Goal: Transaction & Acquisition: Download file/media

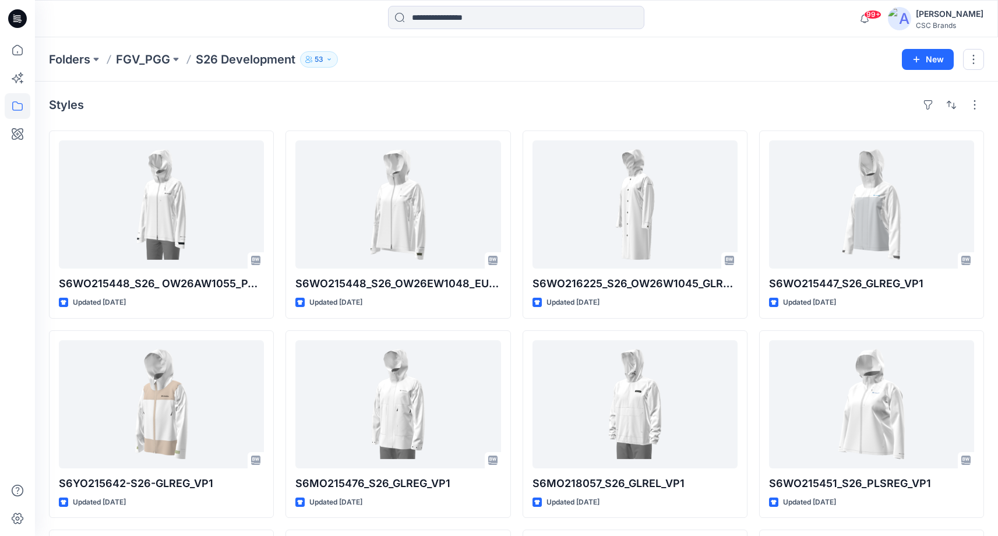
scroll to position [609, 0]
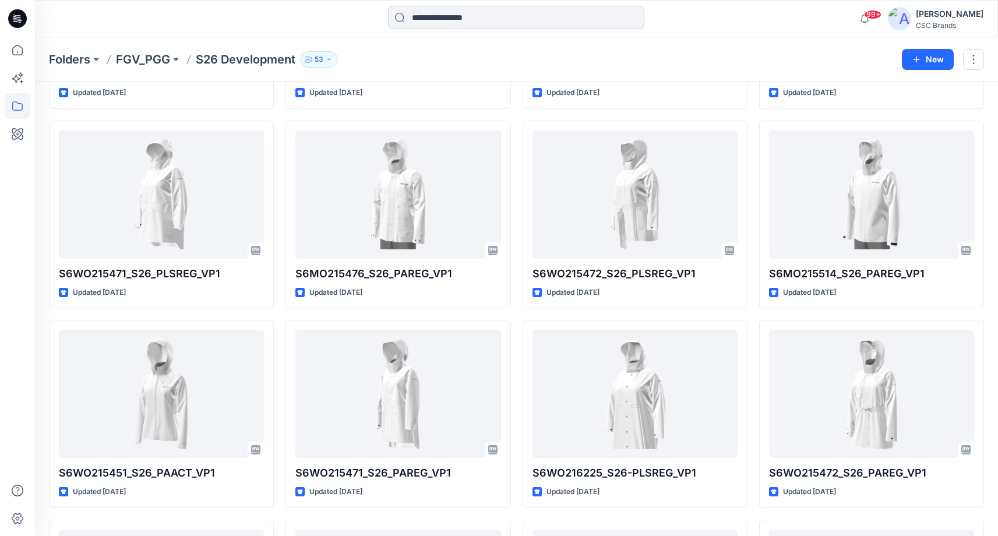
click at [458, 17] on input at bounding box center [516, 17] width 256 height 23
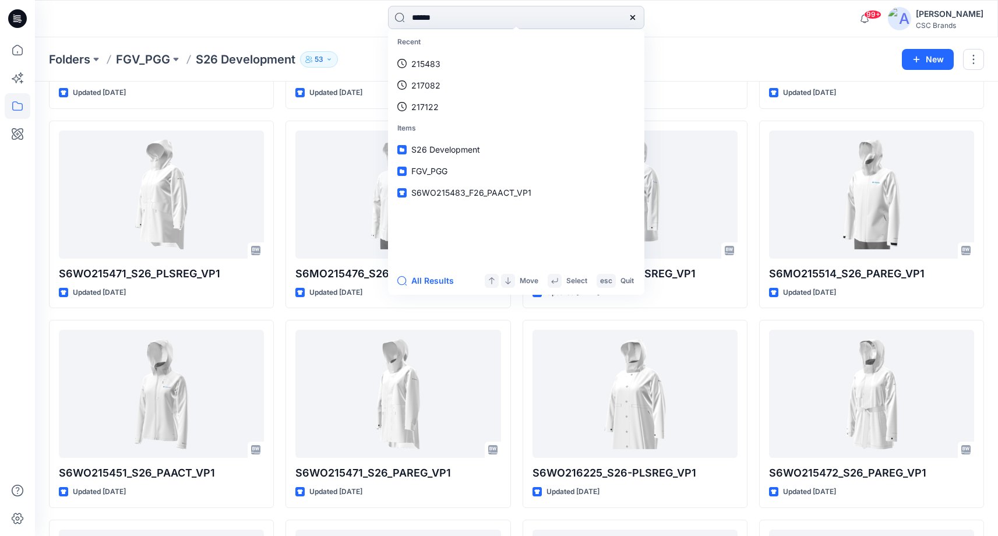
type input "******"
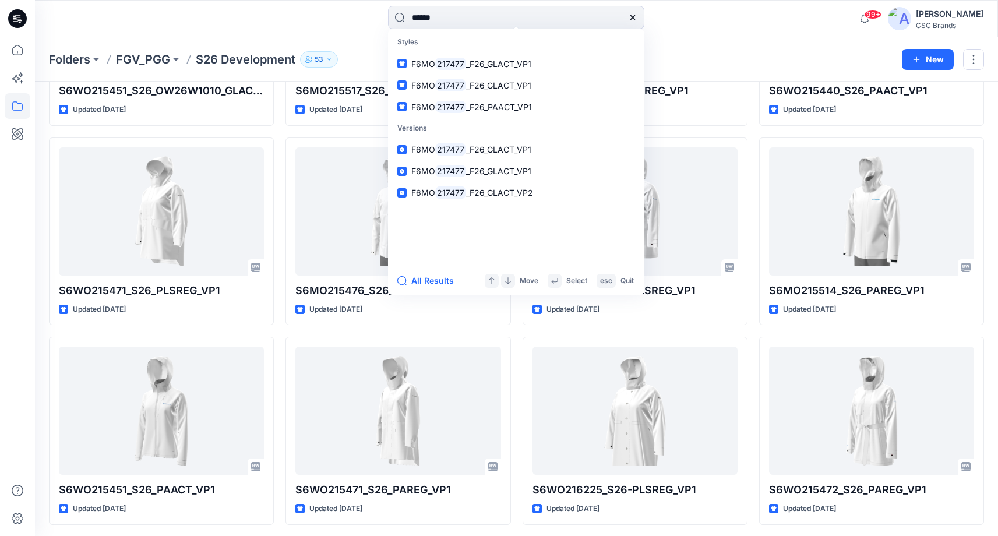
scroll to position [591, 0]
click at [479, 111] on span "_F26_PAACT_VP1" at bounding box center [499, 107] width 66 height 10
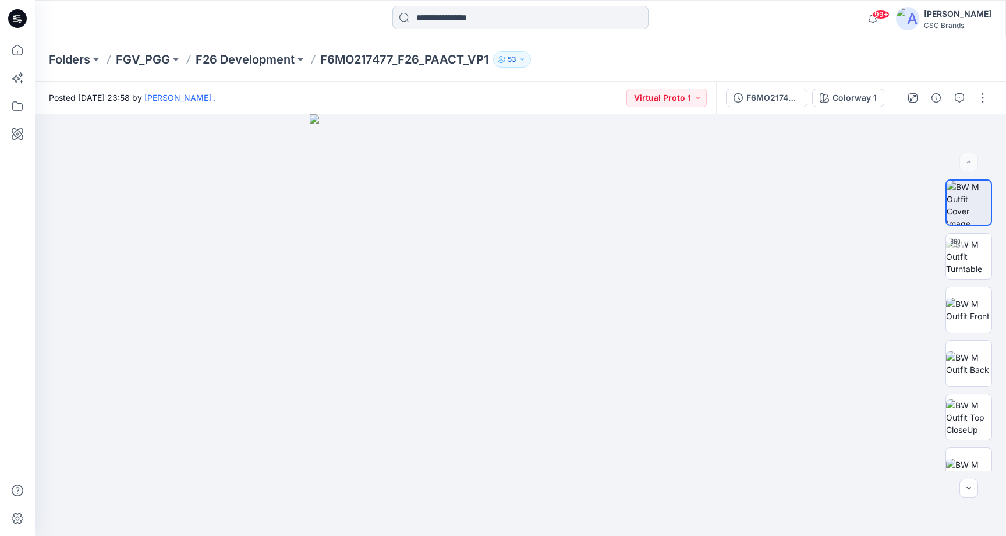
click at [593, 17] on input at bounding box center [521, 17] width 256 height 23
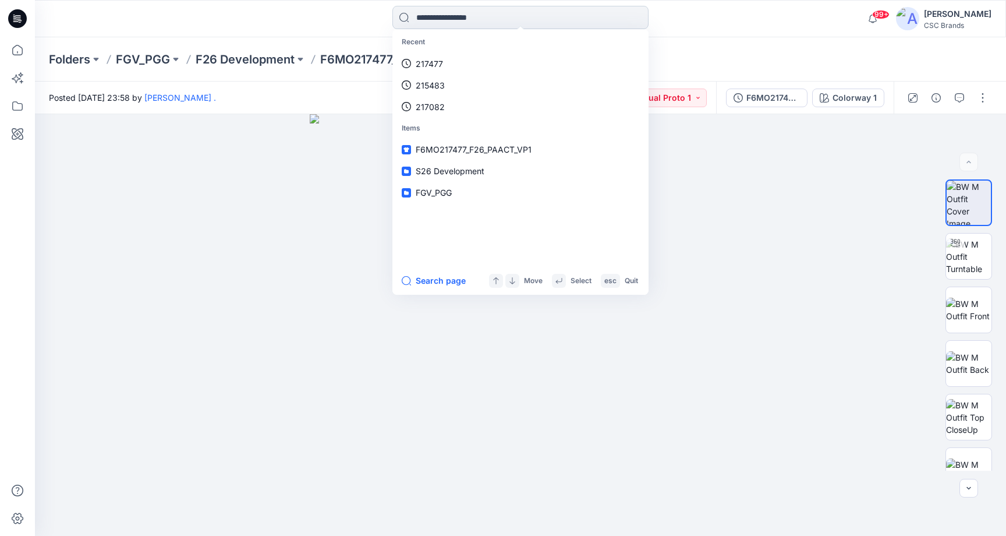
click at [490, 15] on input at bounding box center [521, 17] width 256 height 23
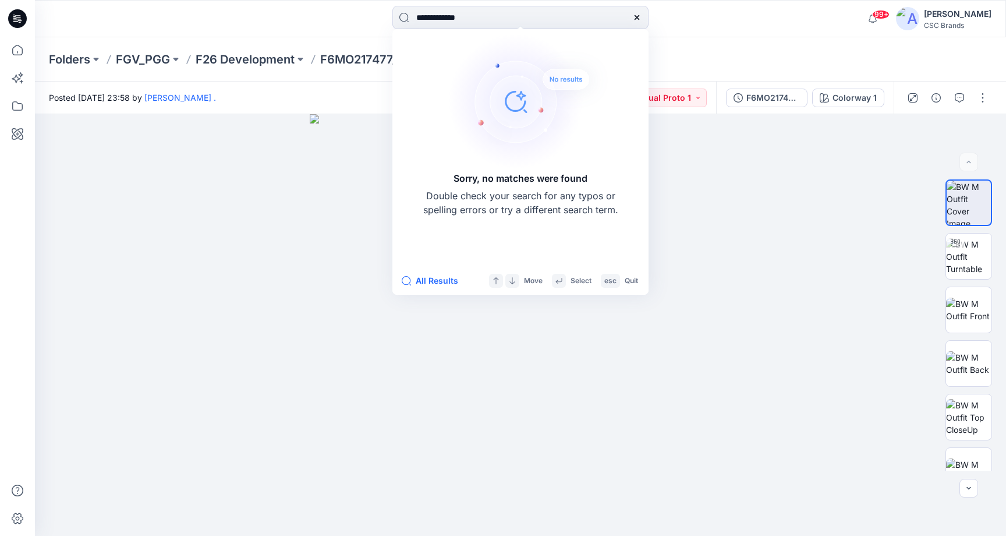
click at [529, 30] on div "**********" at bounding box center [521, 19] width 256 height 26
type input "**********"
click at [699, 20] on div "**********" at bounding box center [521, 19] width 486 height 26
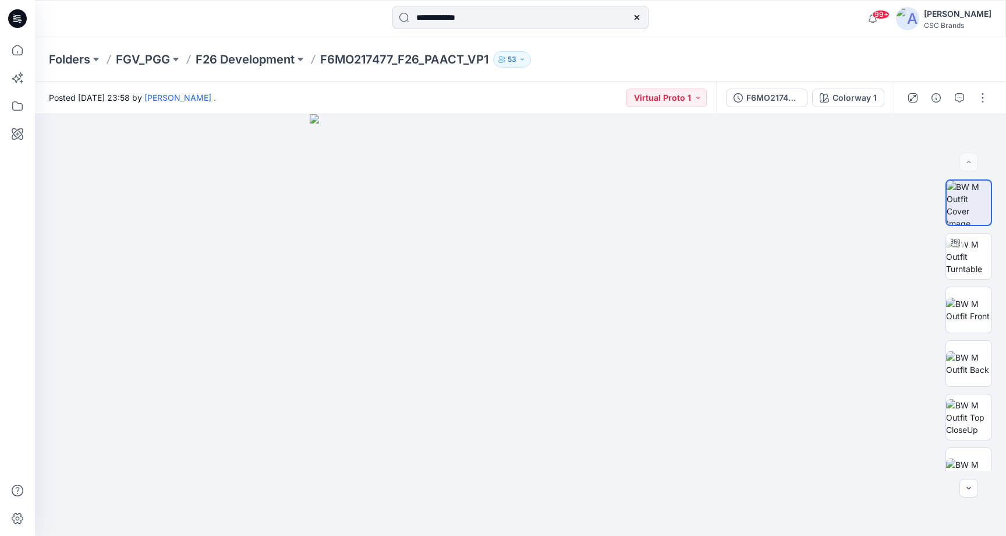
click at [636, 19] on icon at bounding box center [637, 17] width 9 height 9
click at [22, 135] on icon at bounding box center [18, 134] width 12 height 12
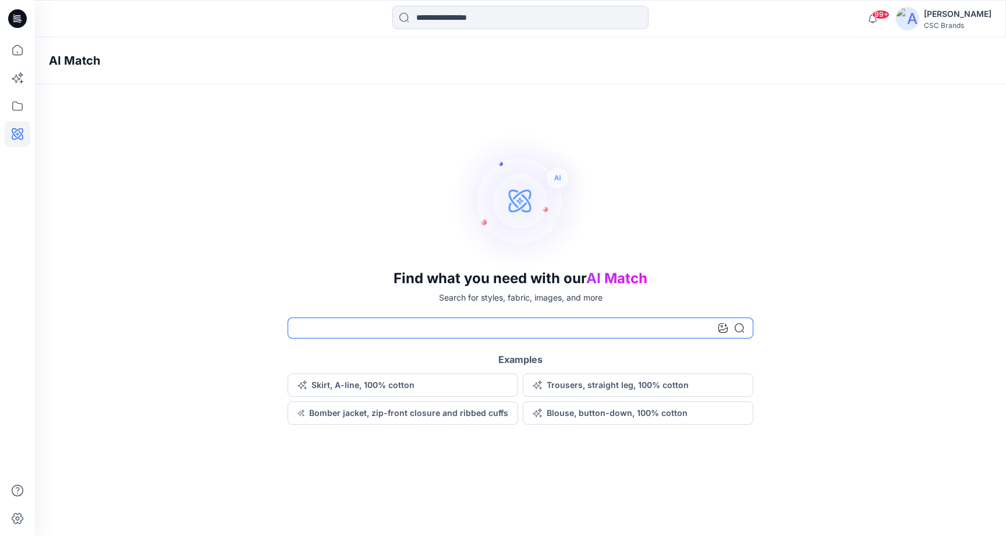
click at [386, 327] on input at bounding box center [521, 327] width 466 height 21
type input "*******"
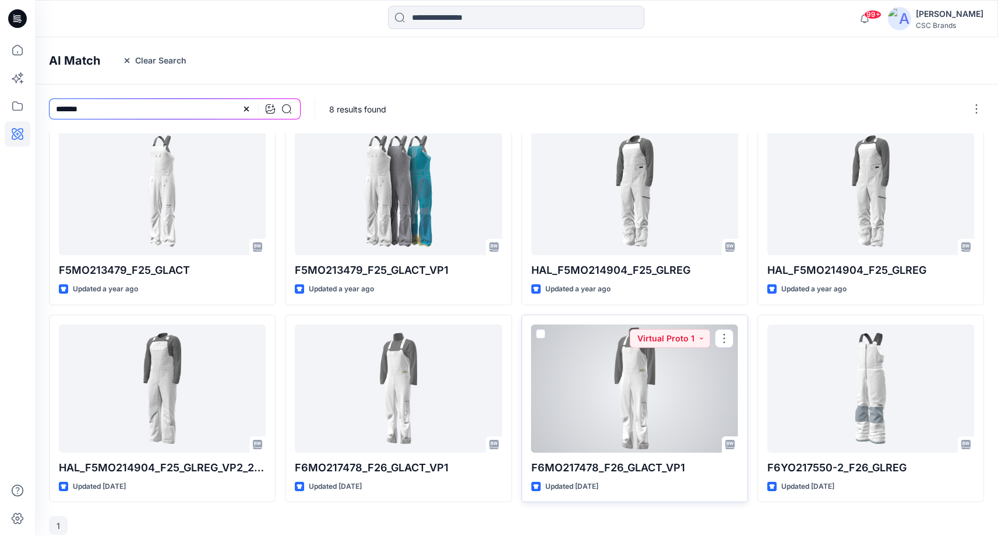
scroll to position [17, 0]
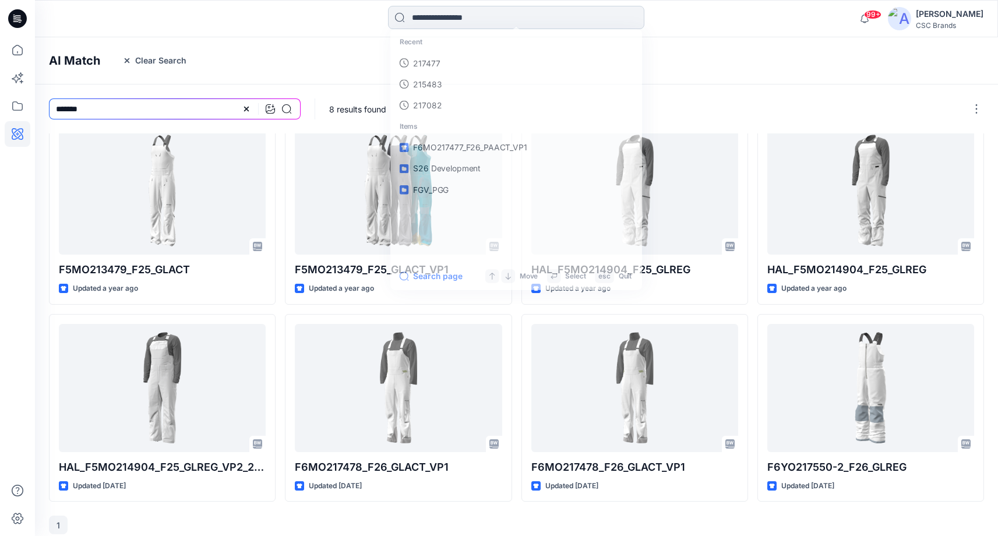
click at [463, 18] on input at bounding box center [516, 17] width 256 height 23
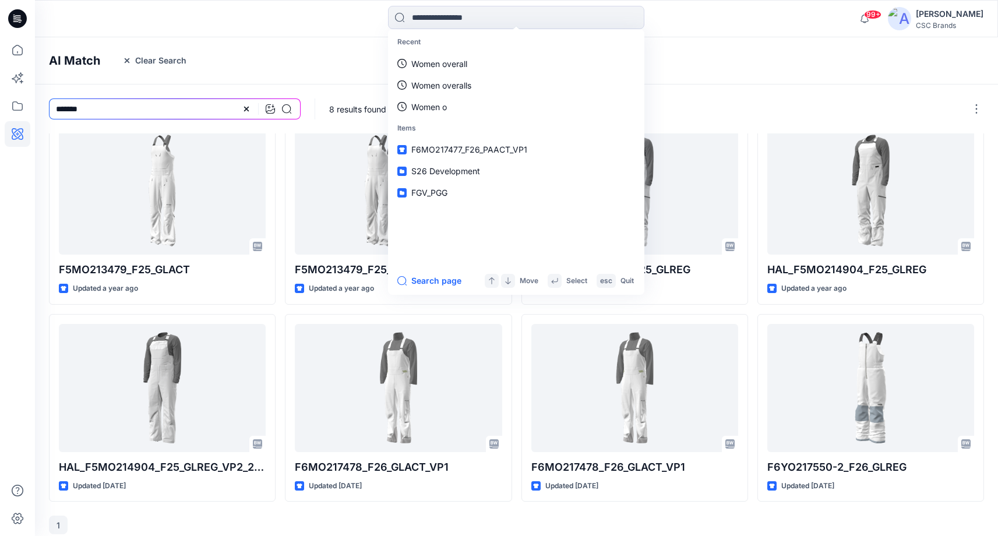
click at [296, 31] on div "Recent Women overall Women overalls Women o Items F6MO217477_F26_PAACT_VP1 S26 …" at bounding box center [515, 19] width 481 height 26
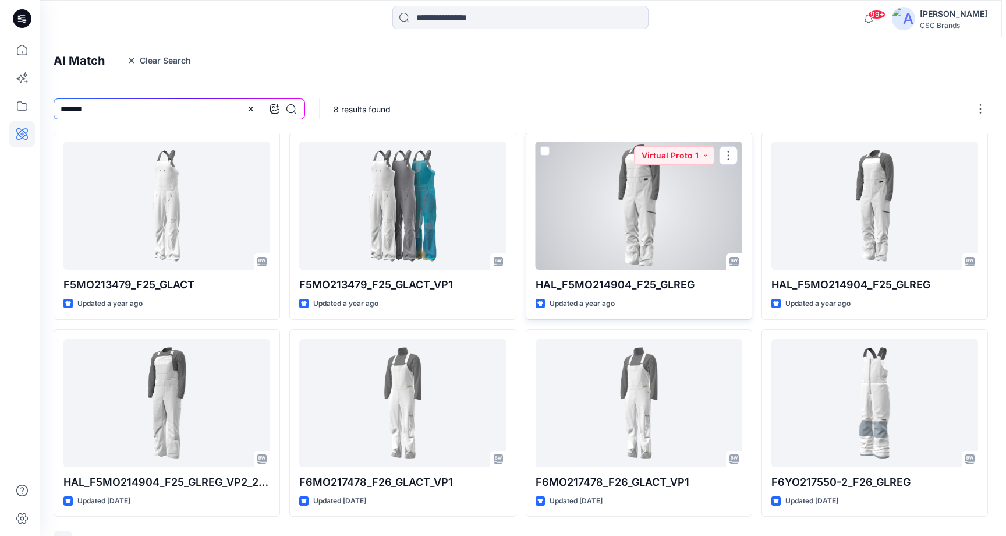
scroll to position [0, 0]
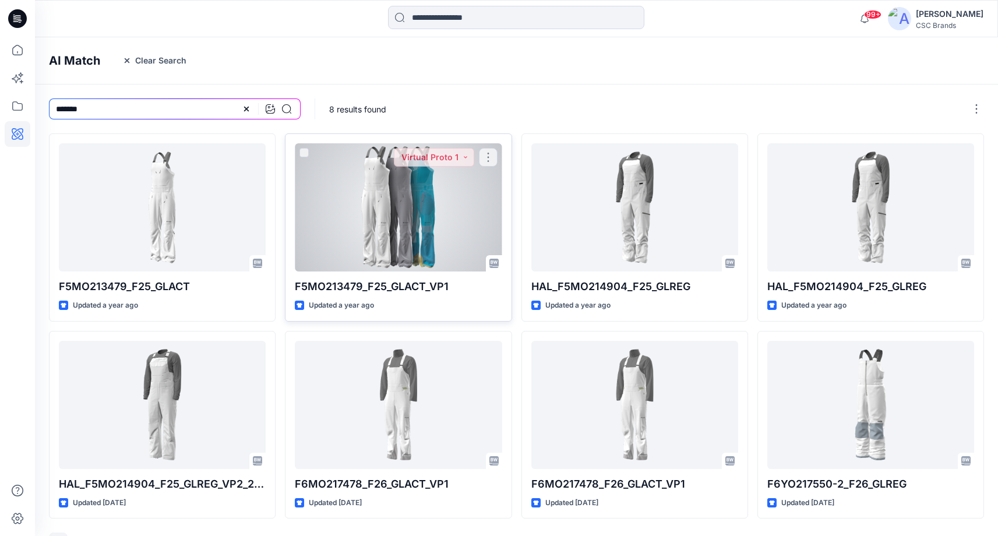
click at [397, 203] on div at bounding box center [398, 207] width 207 height 128
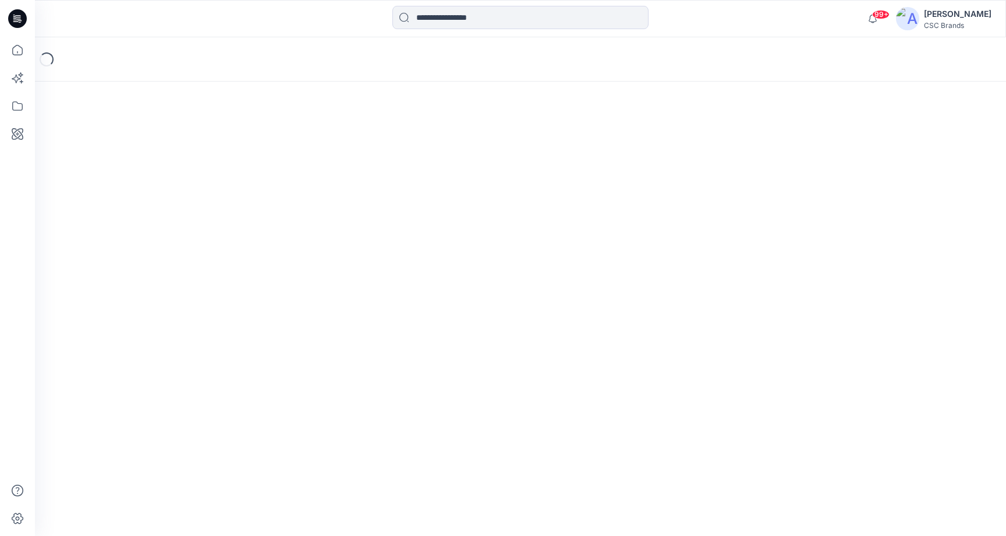
click at [397, 203] on div "Loading..." at bounding box center [520, 286] width 971 height 499
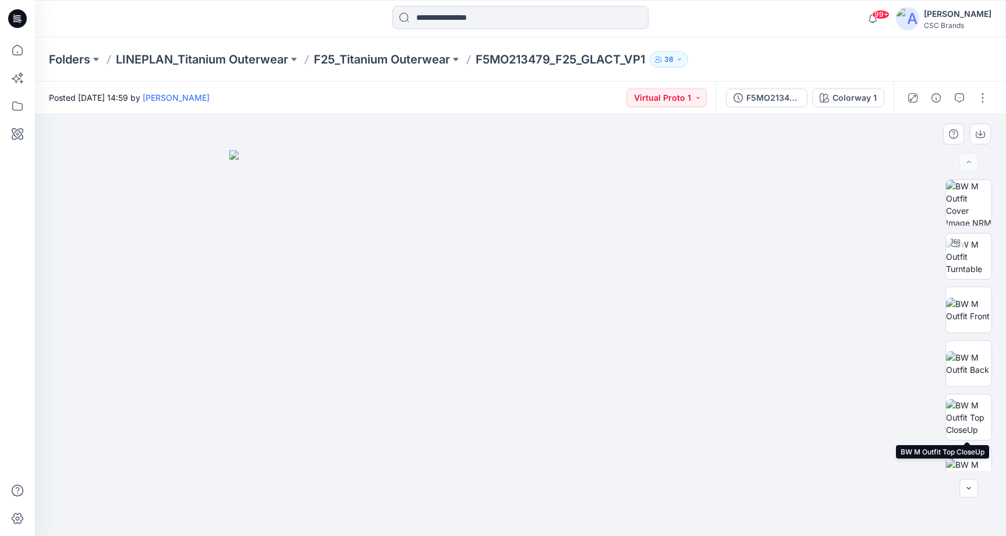
drag, startPoint x: 971, startPoint y: 424, endPoint x: 941, endPoint y: 432, distance: 30.8
click at [971, 423] on img at bounding box center [968, 417] width 45 height 37
click at [557, 407] on img at bounding box center [521, 325] width 422 height 422
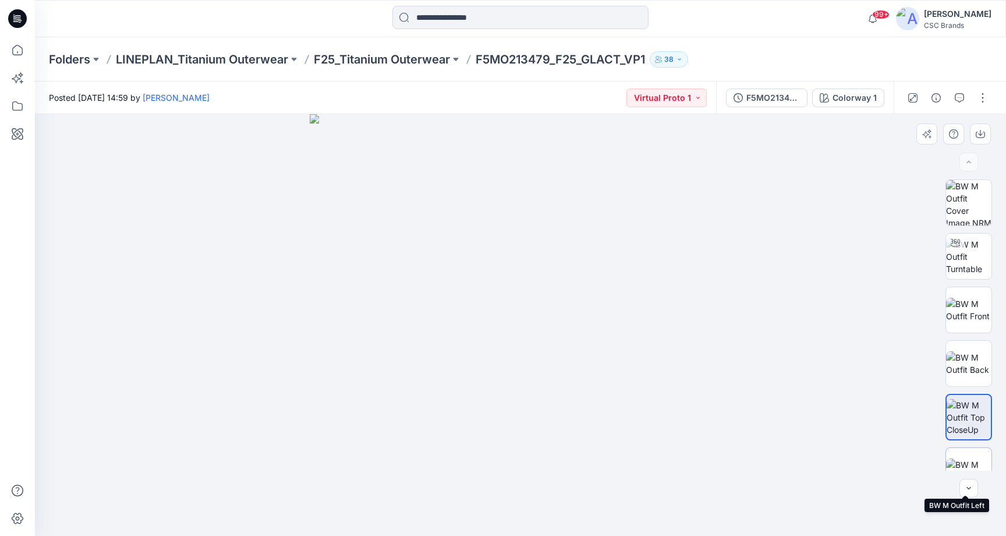
click at [966, 462] on img at bounding box center [968, 470] width 45 height 24
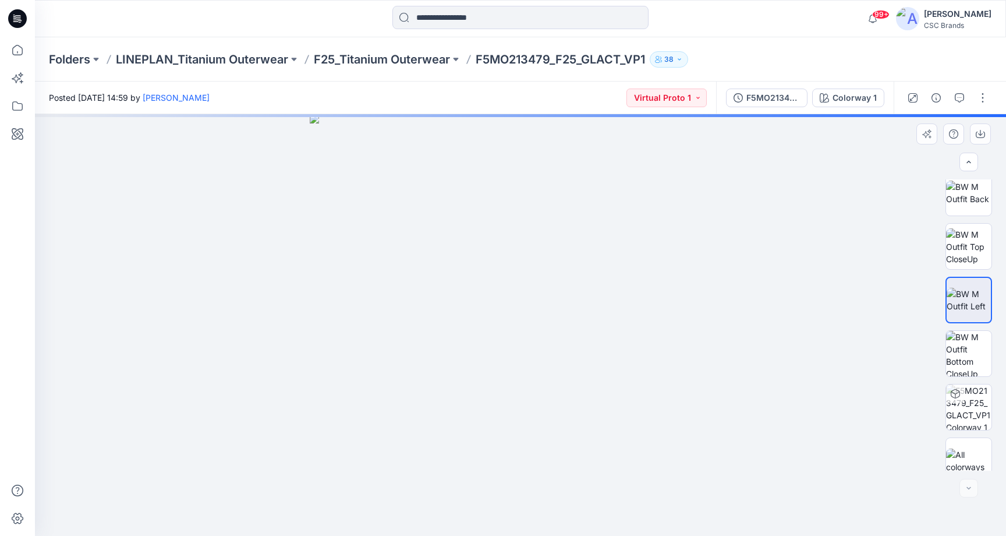
scroll to position [184, 0]
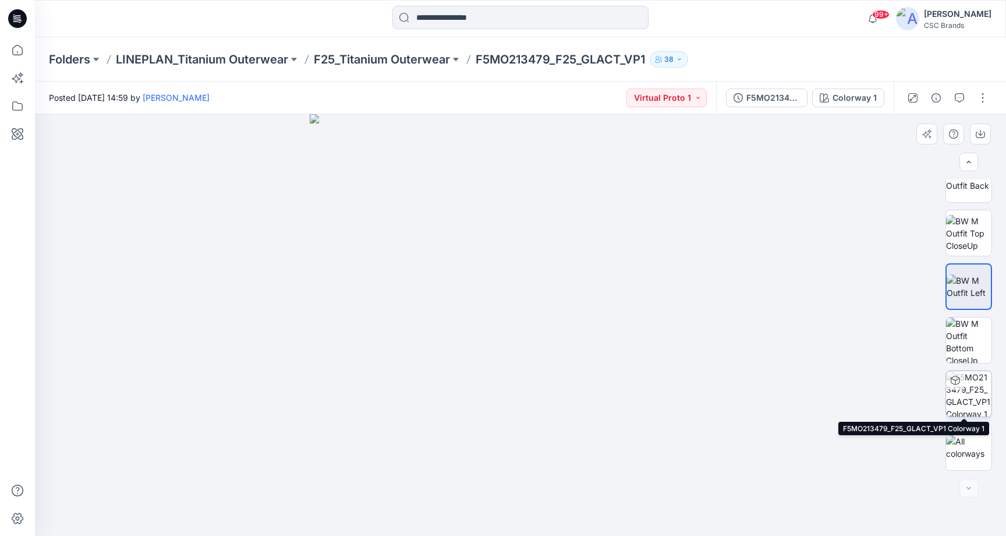
click at [973, 406] on img at bounding box center [968, 393] width 45 height 45
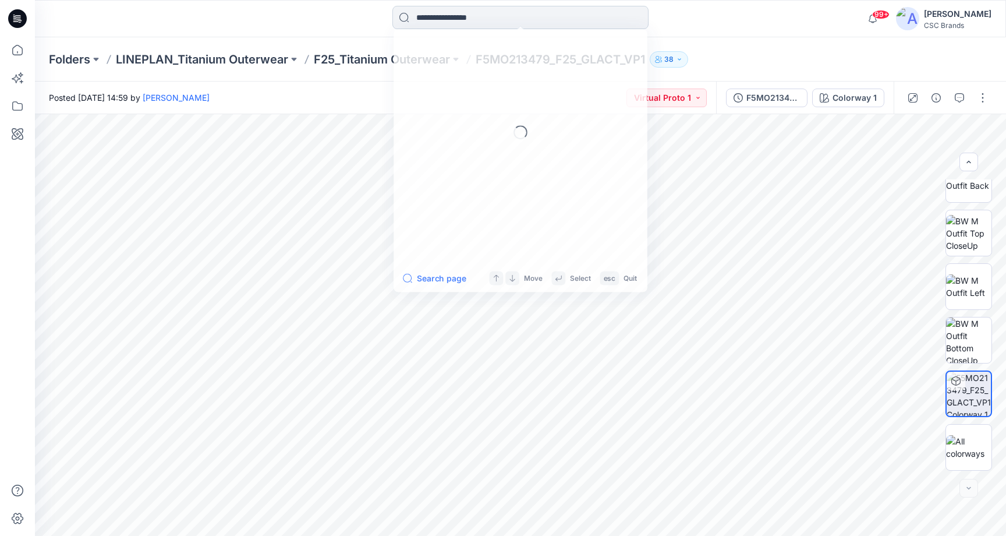
click at [448, 22] on input at bounding box center [521, 17] width 256 height 23
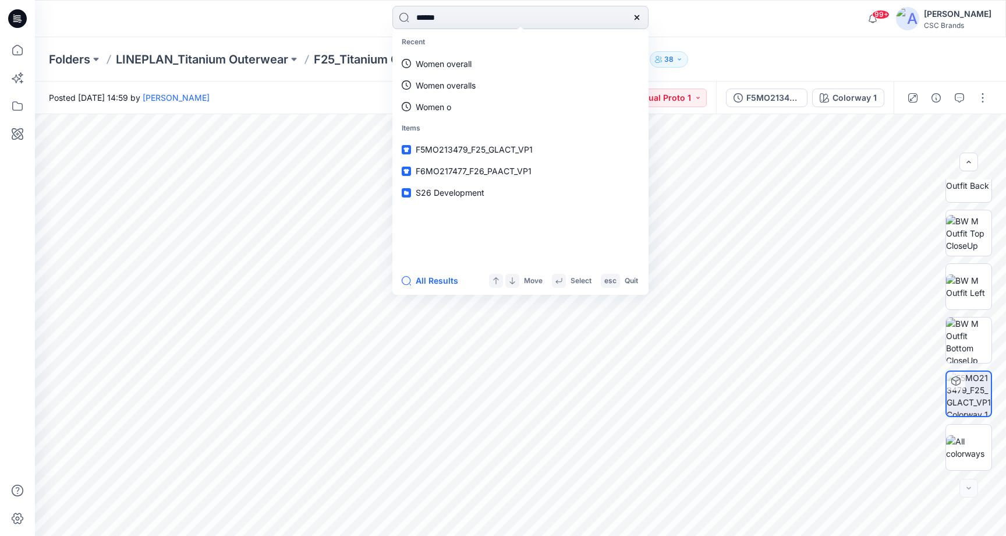
type input "******"
click at [487, 118] on p "Versions" at bounding box center [521, 129] width 252 height 22
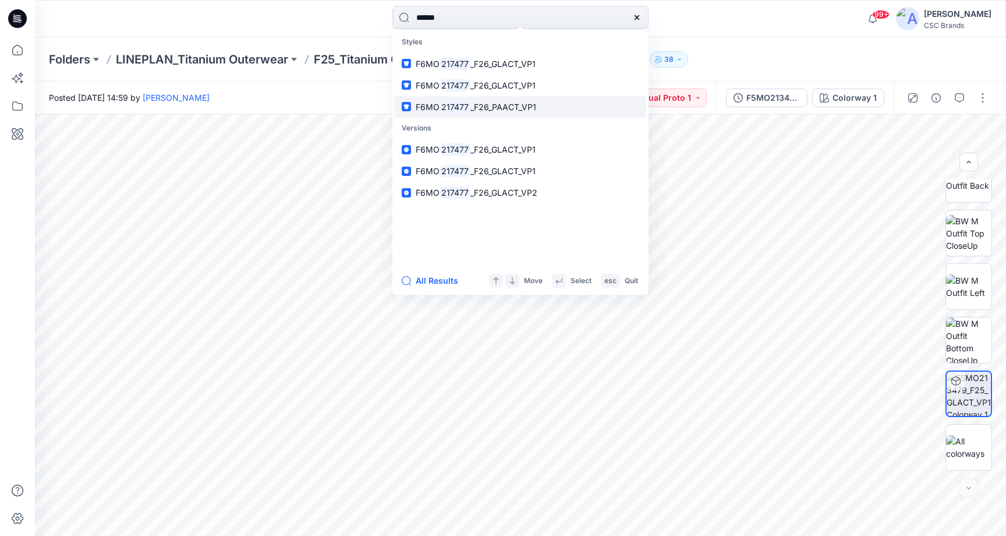
click at [491, 108] on span "_F26_PAACT_VP1" at bounding box center [504, 107] width 66 height 10
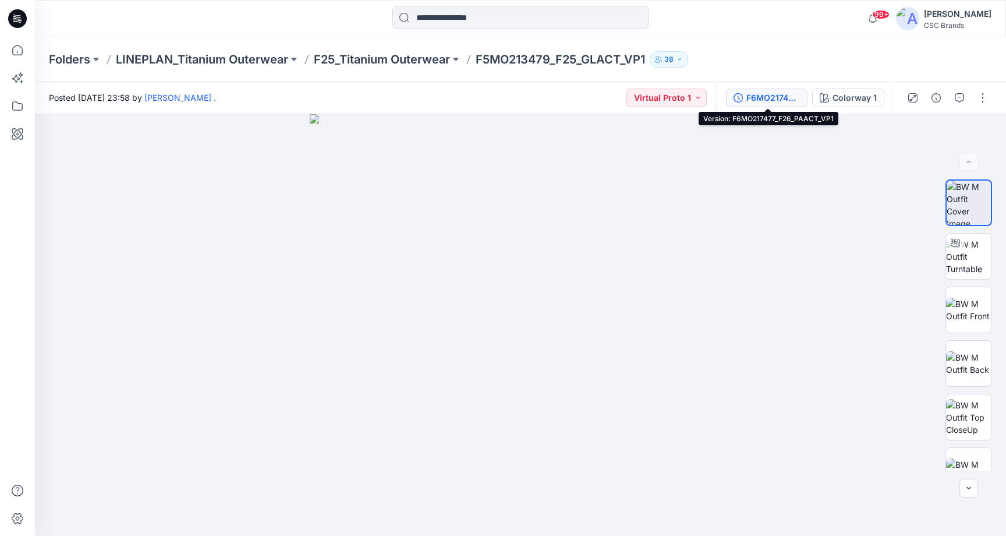
click at [773, 97] on div "F6MO217477_F26_PAACT_VP1" at bounding box center [774, 97] width 54 height 13
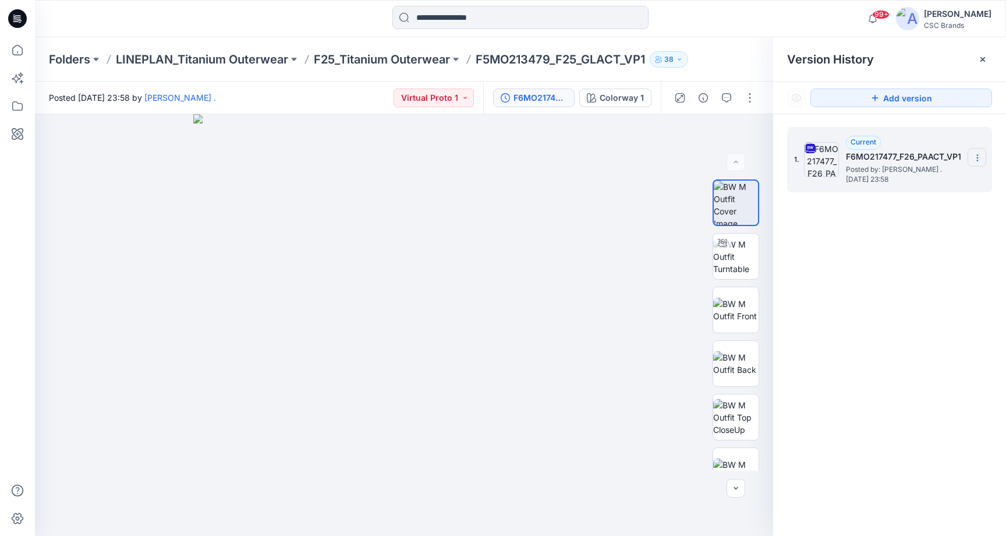
click at [983, 158] on section at bounding box center [977, 157] width 19 height 19
click at [971, 178] on div "Download Source BW File" at bounding box center [915, 180] width 135 height 23
